Goal: Information Seeking & Learning: Learn about a topic

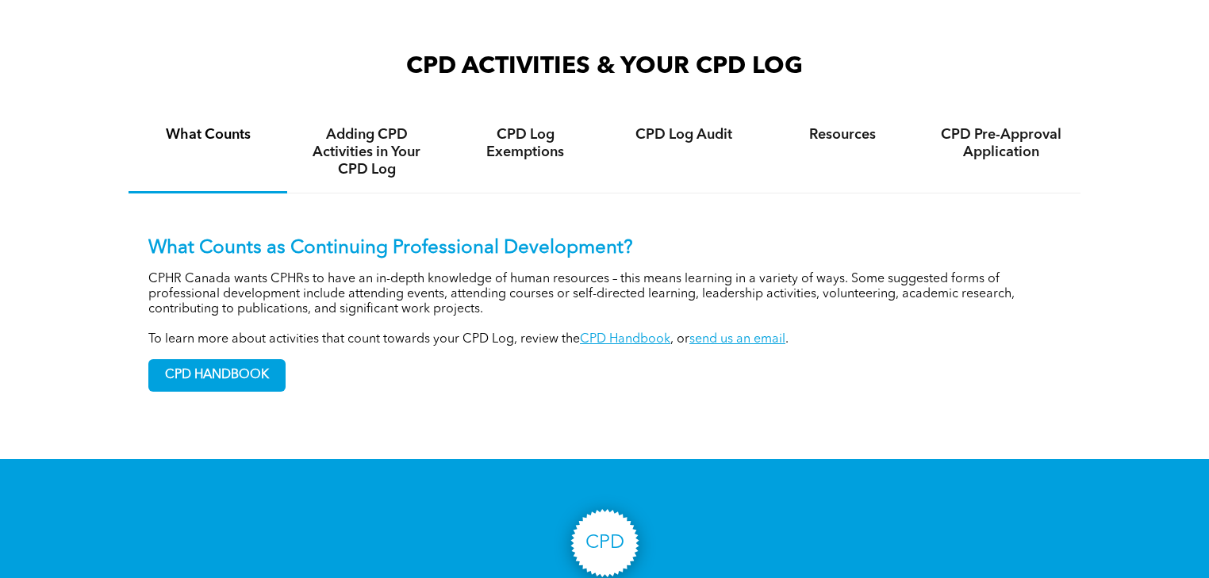
scroll to position [1163, 0]
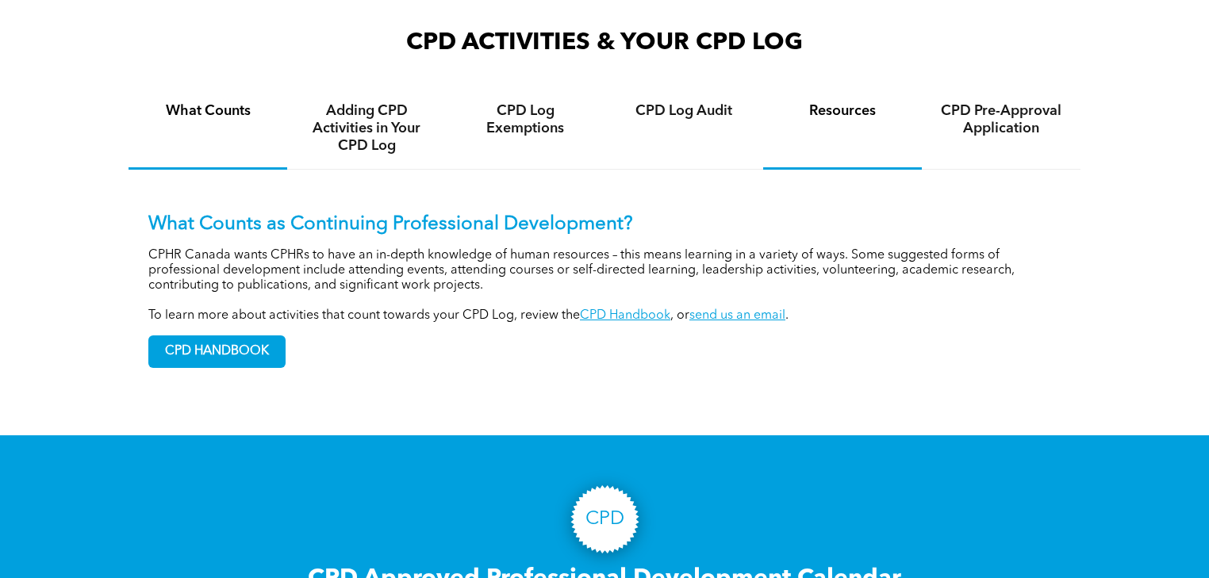
click at [838, 102] on h4 "Resources" at bounding box center [842, 110] width 130 height 17
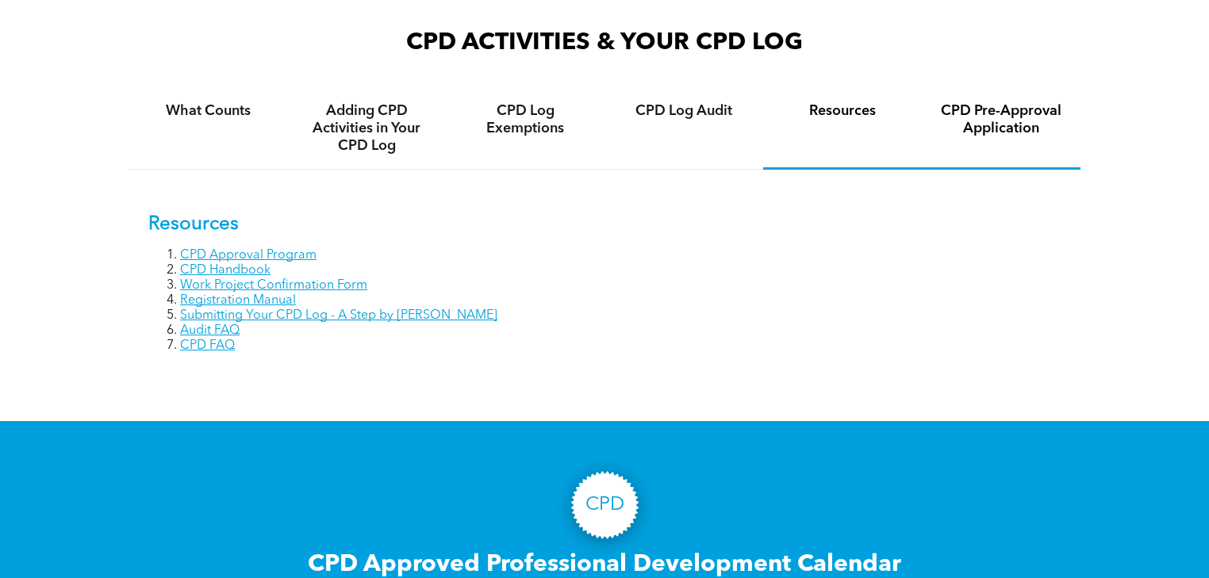
click at [1014, 102] on h4 "CPD Pre-Approval Application" at bounding box center [1001, 119] width 130 height 35
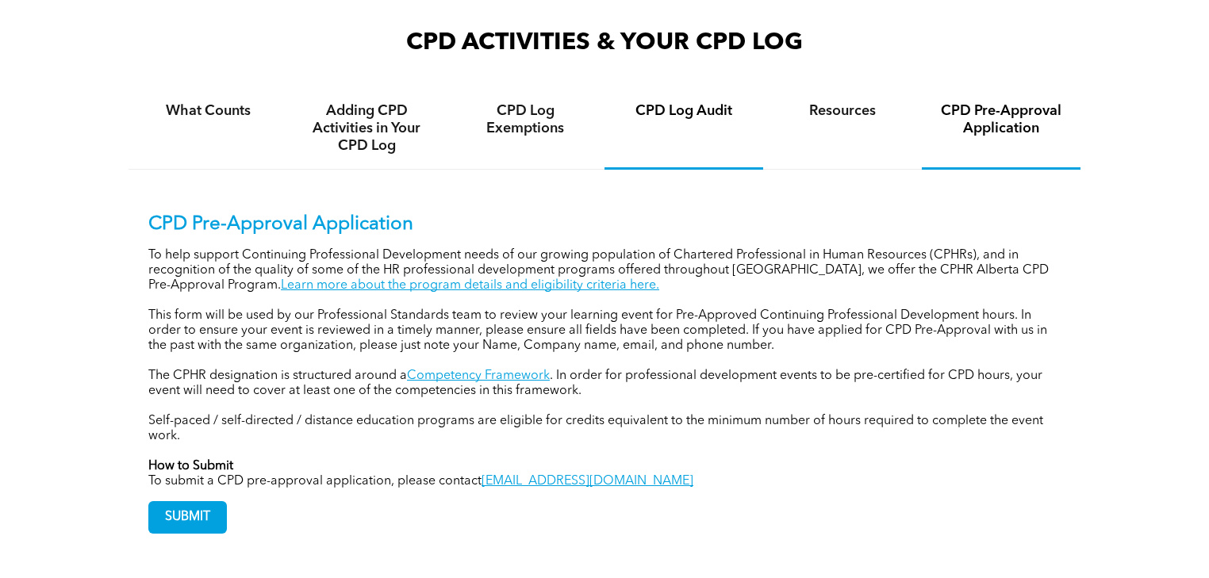
click at [676, 102] on h4 "CPD Log Audit" at bounding box center [684, 110] width 130 height 17
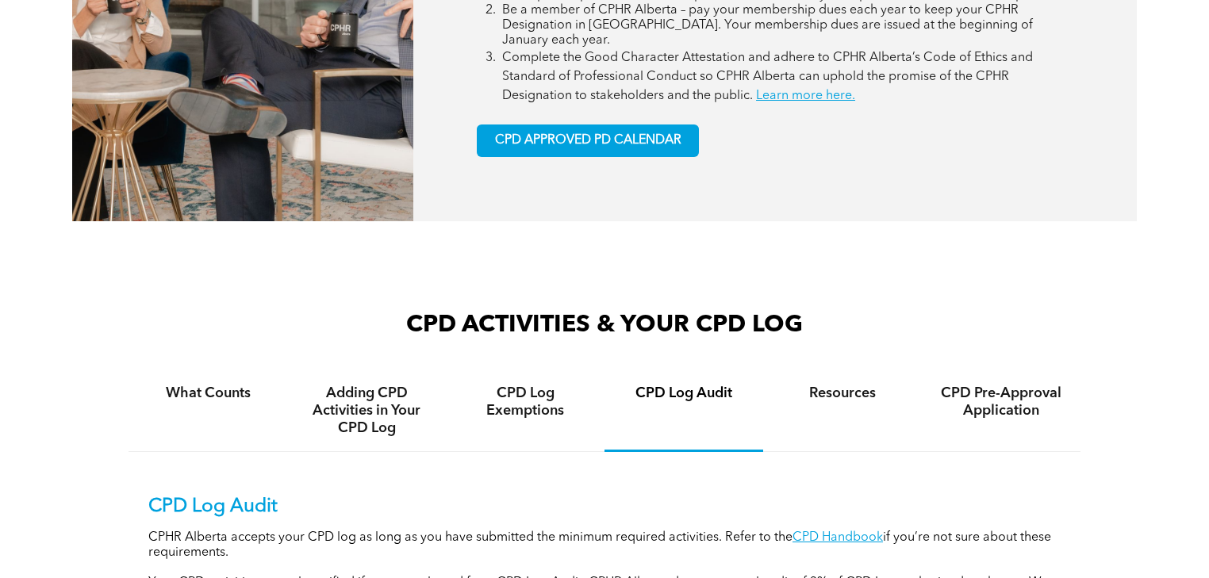
scroll to position [740, 0]
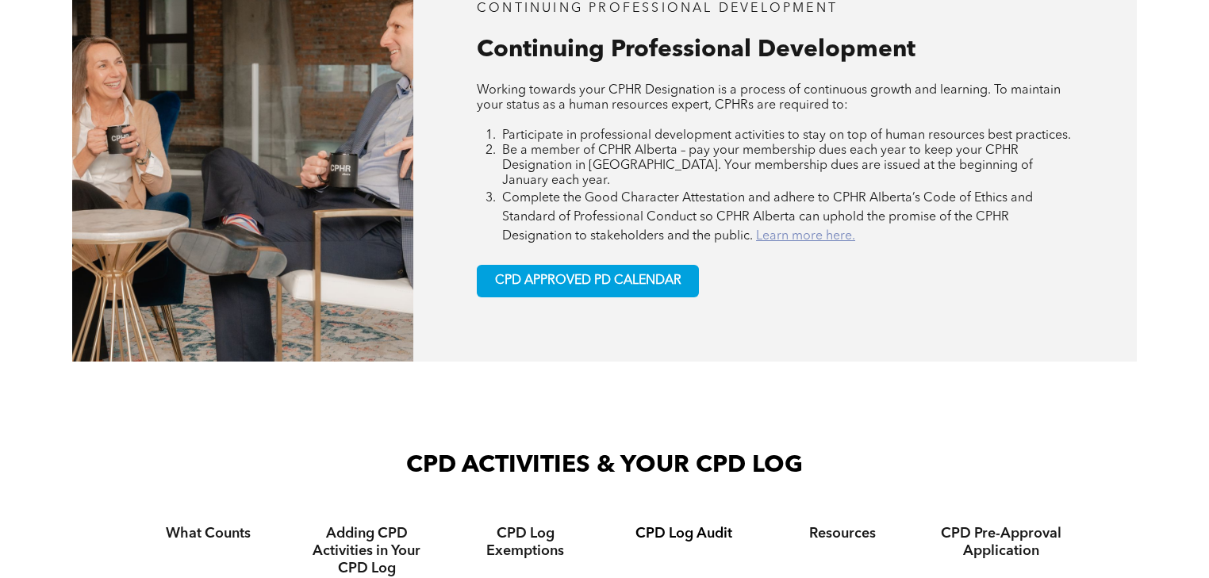
click at [774, 230] on link "Learn more here." at bounding box center [805, 236] width 99 height 13
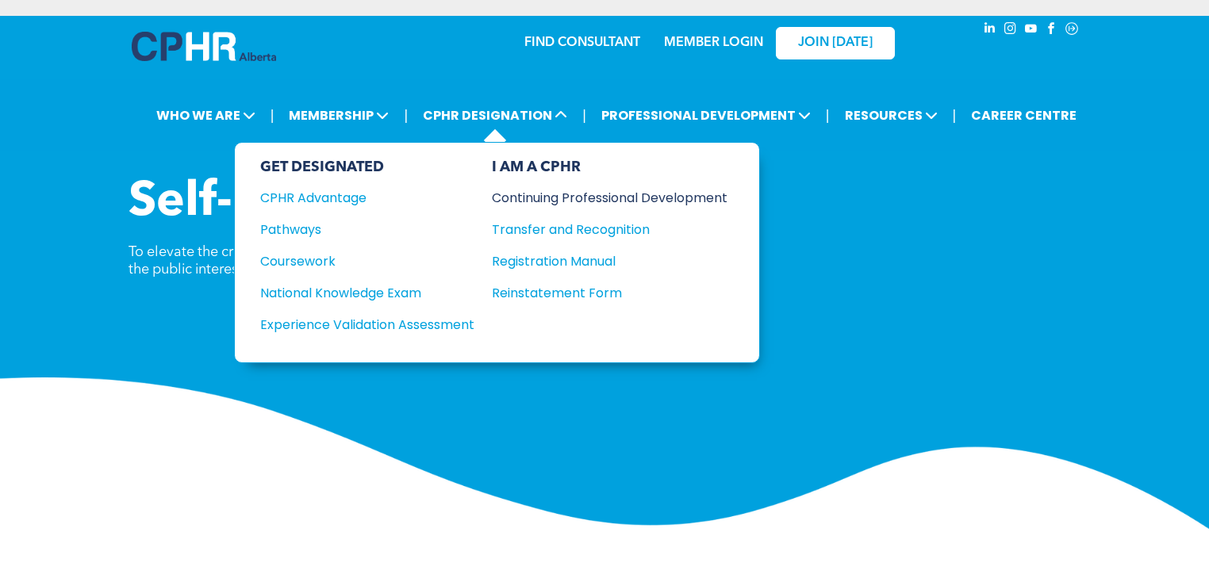
click at [621, 188] on div "Continuing Professional Development" at bounding box center [598, 198] width 212 height 20
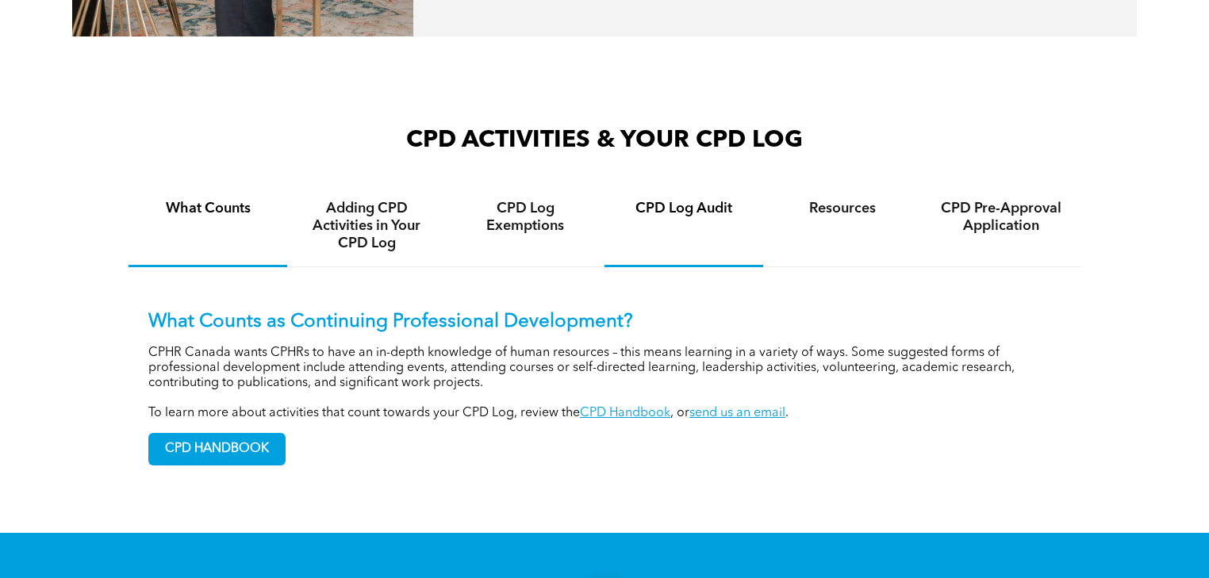
scroll to position [1375, 0]
